Goal: Check status: Check status

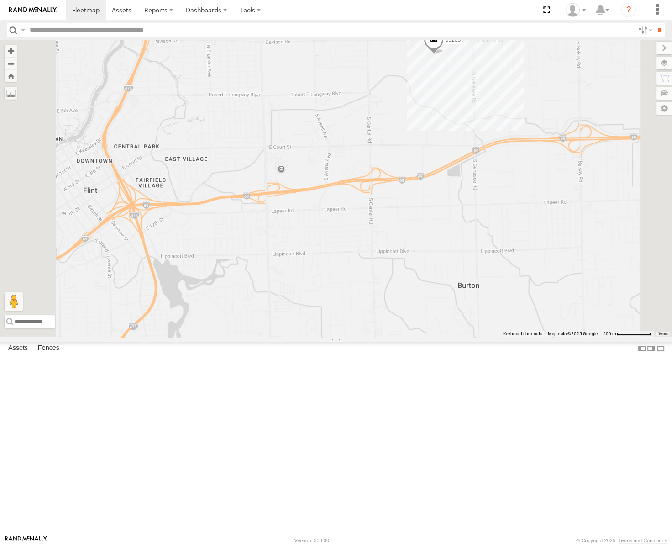
drag, startPoint x: 481, startPoint y: 200, endPoint x: 556, endPoint y: 132, distance: 101.5
click at [556, 132] on div "53106 53239 53214 53139 53217 53253 53137 53140 53271 53209 53151 53203 53145 5…" at bounding box center [336, 188] width 672 height 297
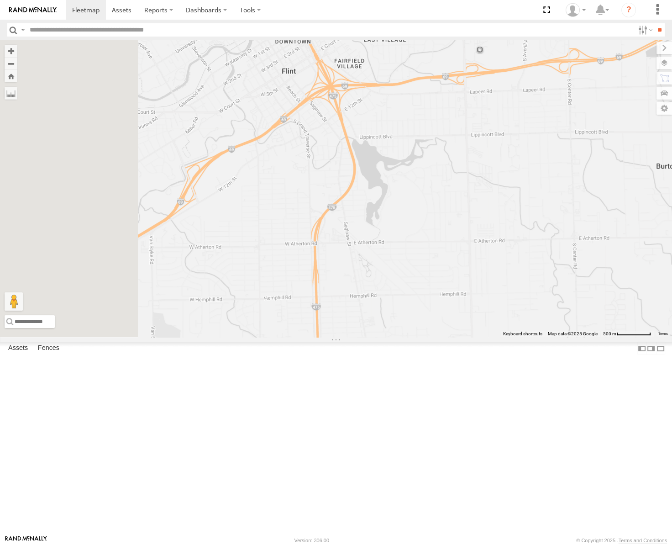
drag, startPoint x: 516, startPoint y: 207, endPoint x: 589, endPoint y: 200, distance: 73.4
click at [589, 200] on div "53106 53239 53214 53139 53217 53253 53137 53140 53271 53209 53151 53203 53145 5…" at bounding box center [336, 188] width 672 height 297
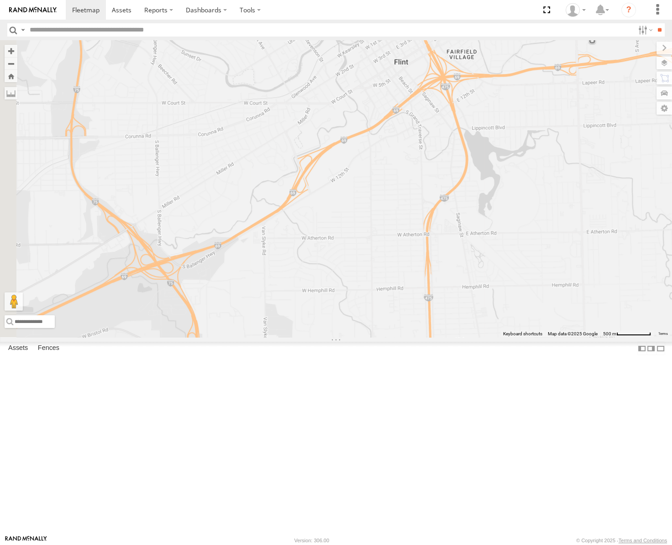
drag, startPoint x: 414, startPoint y: 279, endPoint x: 488, endPoint y: 195, distance: 112.8
click at [489, 197] on div "53106 53239 53214 53139 53217 53253 53137 53140 53271 53209 53151 53203 53145 5…" at bounding box center [336, 188] width 672 height 297
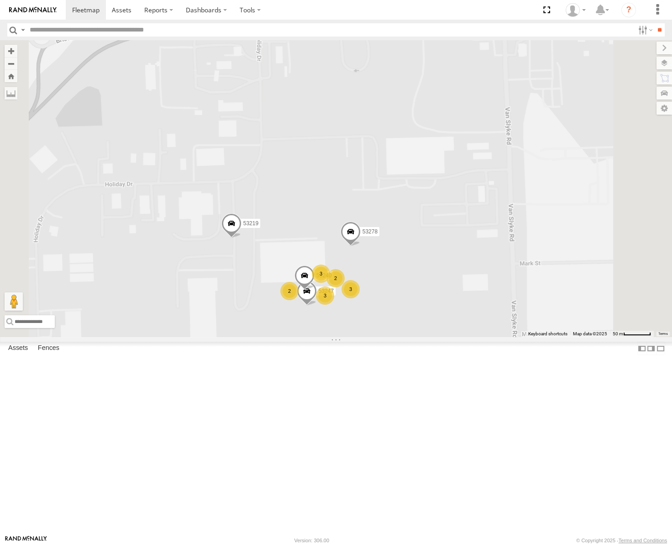
drag, startPoint x: 474, startPoint y: 408, endPoint x: 471, endPoint y: 284, distance: 124.2
click at [471, 284] on div "53106 53239 53214 53139 53217 53253 53137 53140 53271 53209 53151 53203 53145 5…" at bounding box center [336, 188] width 672 height 297
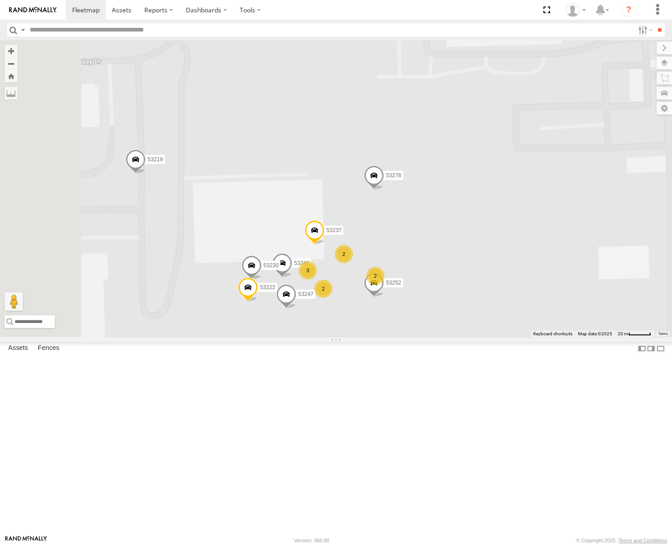
drag, startPoint x: 512, startPoint y: 333, endPoint x: 534, endPoint y: 320, distance: 25.5
click at [534, 320] on div "53106 53239 53214 53139 53217 53253 53137 53140 53271 53209 53151 53203 53145 5…" at bounding box center [336, 188] width 672 height 297
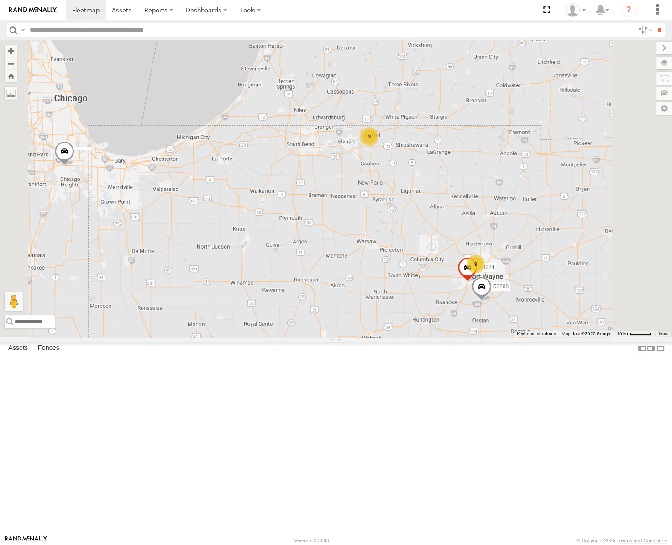
drag, startPoint x: 513, startPoint y: 210, endPoint x: 499, endPoint y: 234, distance: 27.4
click at [499, 234] on div "53106 53239 53214 53139 53217 53253 53137 53140 9 53263 53272 3 2 53224 53265 5…" at bounding box center [336, 188] width 672 height 297
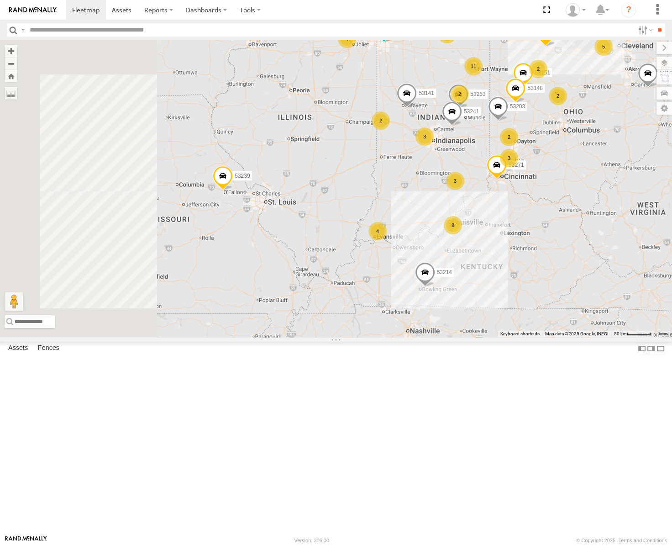
drag, startPoint x: 334, startPoint y: 282, endPoint x: 455, endPoint y: 286, distance: 121.0
click at [455, 286] on div "53136 53106 53239 53214 53139 53217 53253 53140 8 11 4 53271 53263 29 3 7 2 3 3…" at bounding box center [336, 188] width 672 height 297
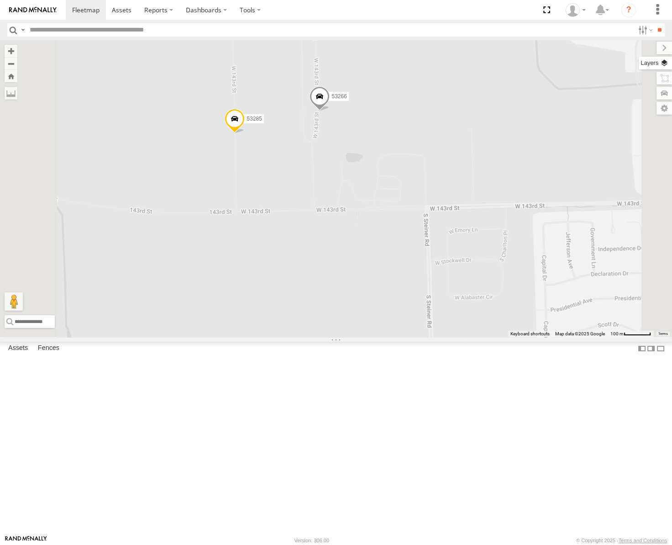
click at [661, 61] on label at bounding box center [655, 63] width 33 height 13
click at [0, 0] on span "Basemaps" at bounding box center [0, 0] width 0 height 0
click at [0, 0] on span "Satellite" at bounding box center [0, 0] width 0 height 0
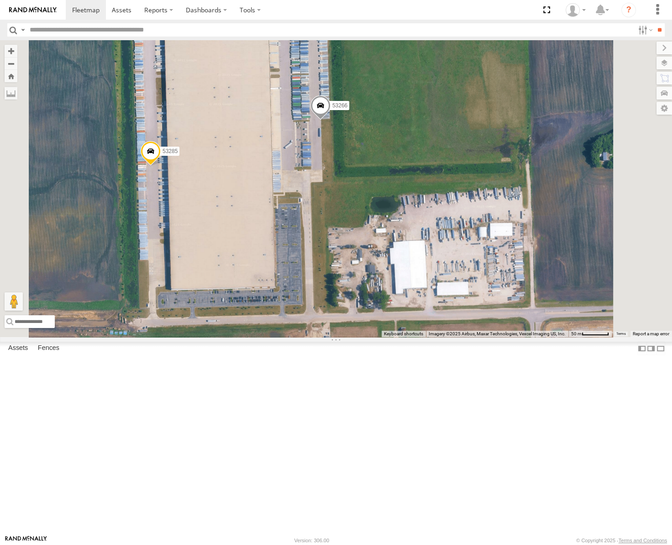
click at [461, 140] on div "53239 53214 53141 53136 53106 53139 53217 53253 53140 53271 53263 53209 53151 5…" at bounding box center [336, 188] width 672 height 297
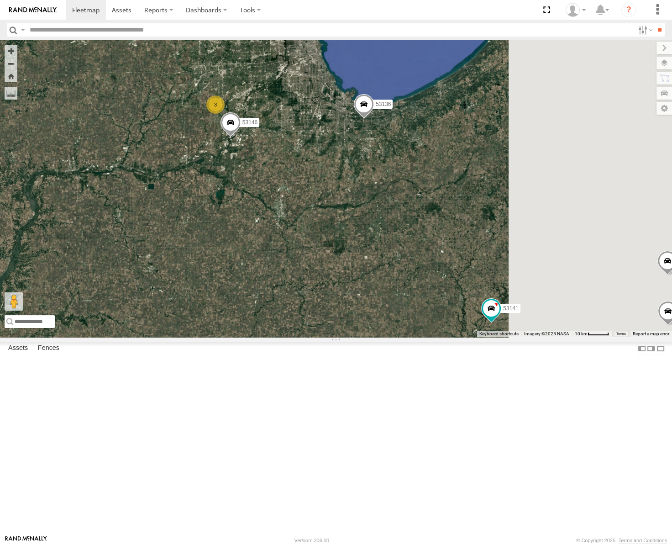
drag, startPoint x: 475, startPoint y: 198, endPoint x: 387, endPoint y: 229, distance: 93.5
click at [387, 230] on div "53239 53214 53141 53136 53106 53139 53217 53253 53140 53271 53263 53209 53151 5…" at bounding box center [336, 188] width 672 height 297
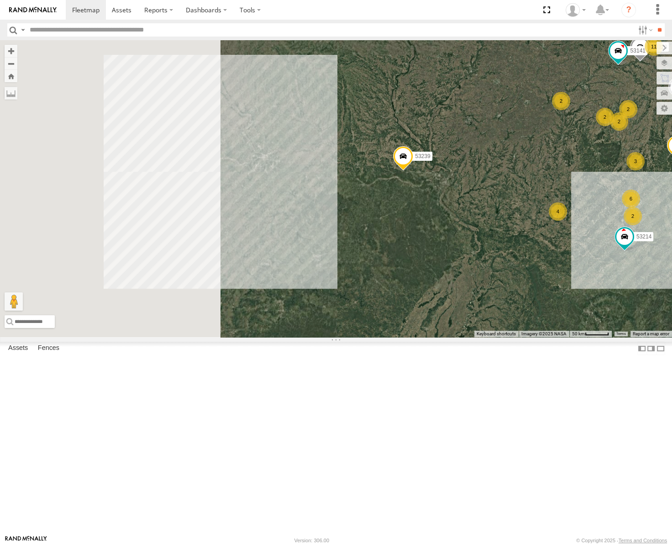
drag, startPoint x: 464, startPoint y: 283, endPoint x: 583, endPoint y: 297, distance: 120.0
click at [583, 297] on div "← Move left → Move right ↑ Move up ↓ Move down + Zoom in - Zoom out Home Jump l…" at bounding box center [336, 188] width 672 height 297
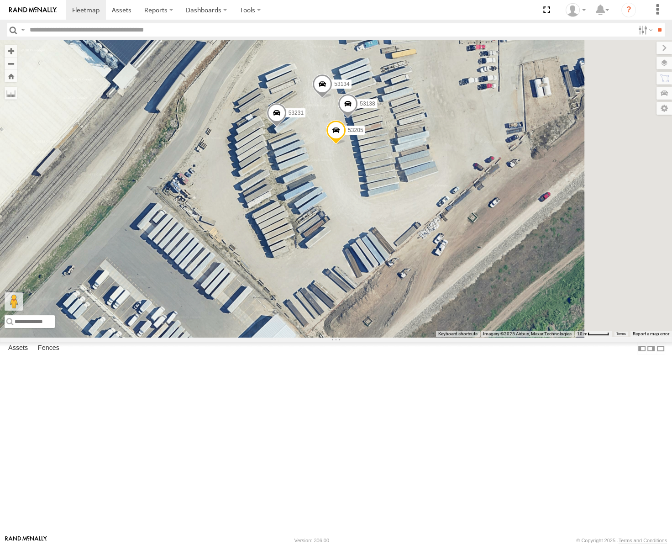
drag, startPoint x: 499, startPoint y: 228, endPoint x: 446, endPoint y: 261, distance: 61.9
click at [448, 261] on div "53271 53106 53209 53151 53203 53239 53145 53133 53148 53214 53139 53217 53253 5…" at bounding box center [336, 188] width 672 height 297
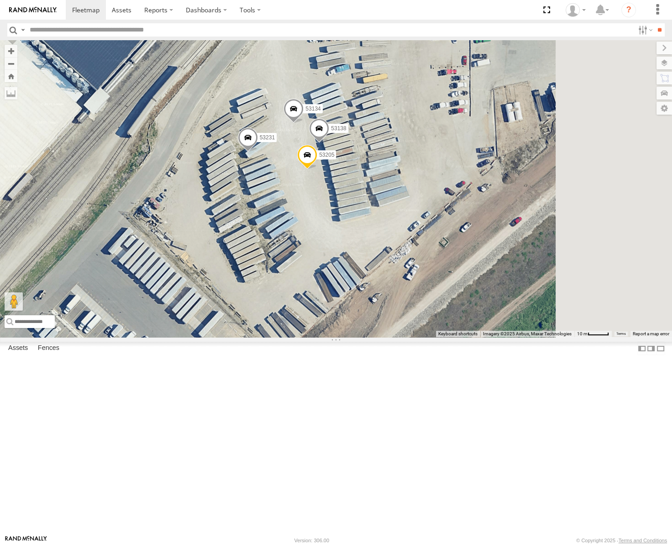
drag, startPoint x: 388, startPoint y: 257, endPoint x: 370, endPoint y: 276, distance: 26.8
click at [370, 276] on div "53271 53106 53209 53151 53203 53239 53145 53133 53148 53214 53139 53217 53253 5…" at bounding box center [336, 188] width 672 height 297
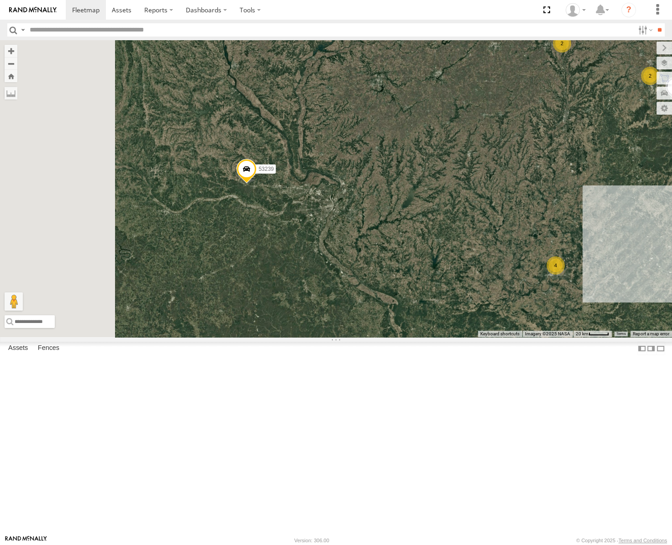
drag, startPoint x: 330, startPoint y: 256, endPoint x: 522, endPoint y: 250, distance: 192.2
click at [522, 250] on div "53106 53209 53239 53139 53217 53253 53265 53140 53141 53136 53271 53131 53151 5…" at bounding box center [336, 188] width 672 height 297
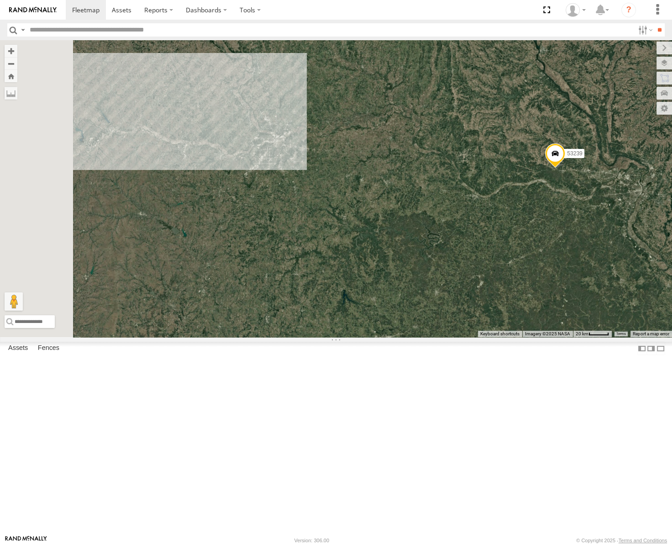
drag, startPoint x: 329, startPoint y: 302, endPoint x: 506, endPoint y: 288, distance: 177.7
click at [506, 287] on div "53106 53209 53239 53139 53217 53253 53265 53140 53141 53136 53271 53131 53151 5…" at bounding box center [336, 188] width 672 height 297
